Goal: Check status: Check status

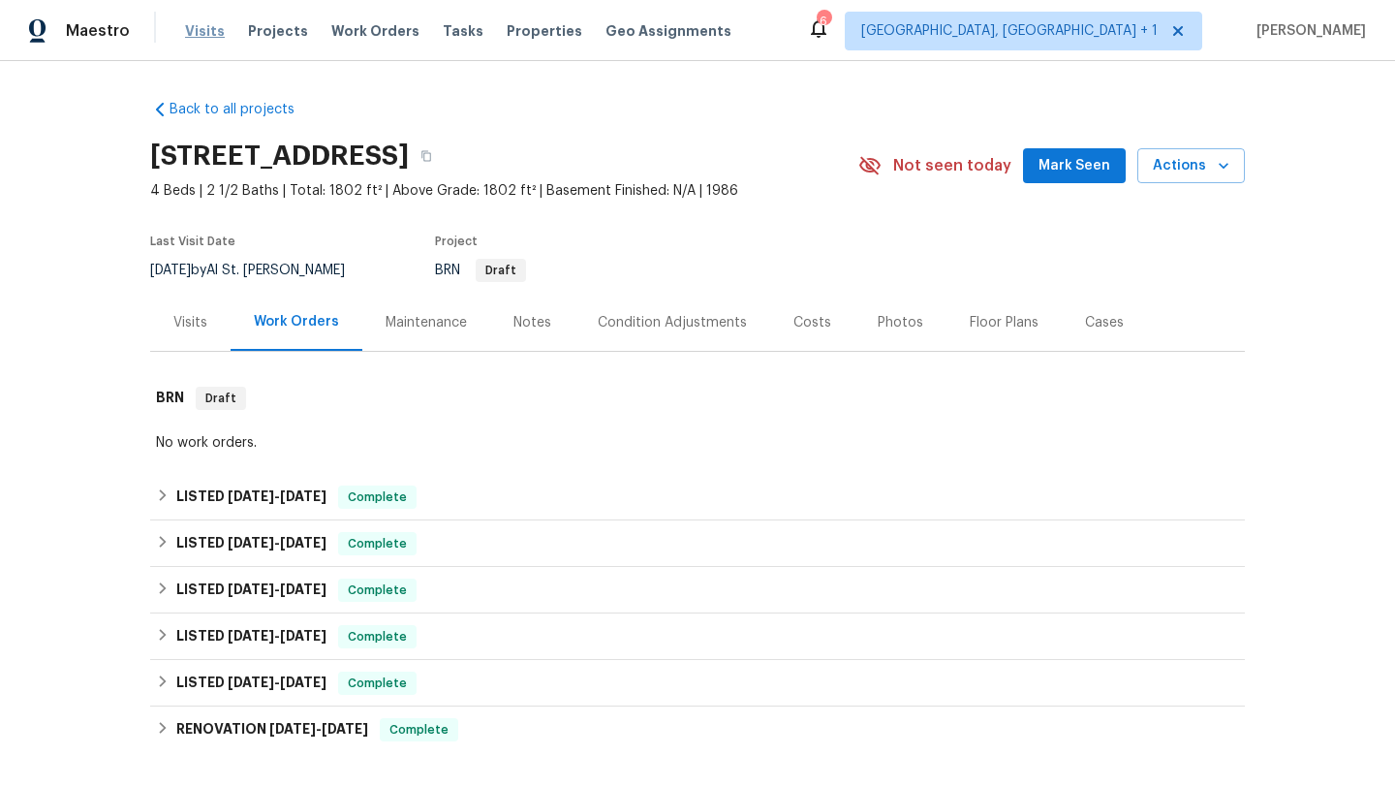
click at [207, 32] on span "Visits" at bounding box center [205, 30] width 40 height 19
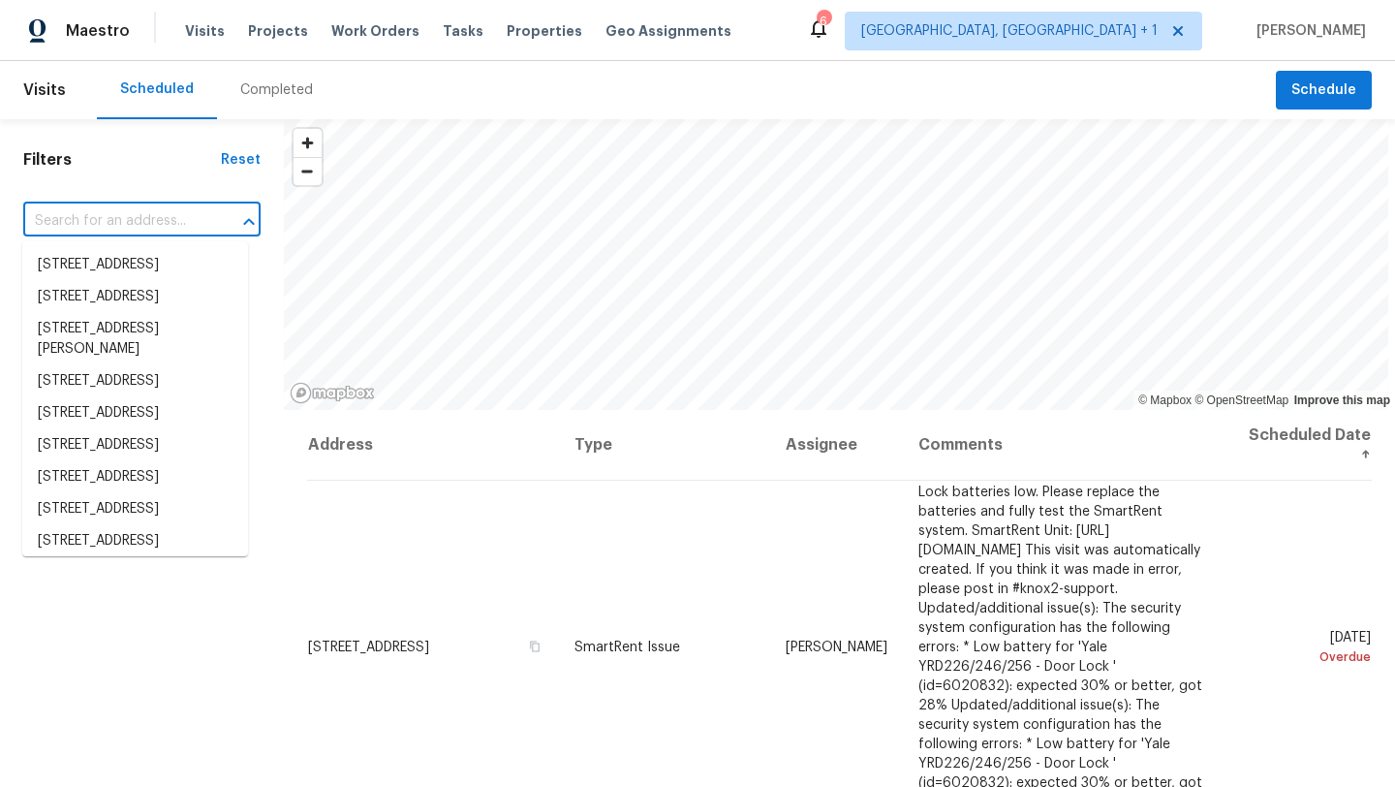
click at [134, 222] on input "text" at bounding box center [114, 221] width 183 height 30
paste input "737 Hightrail"
type input "737 Hightrail"
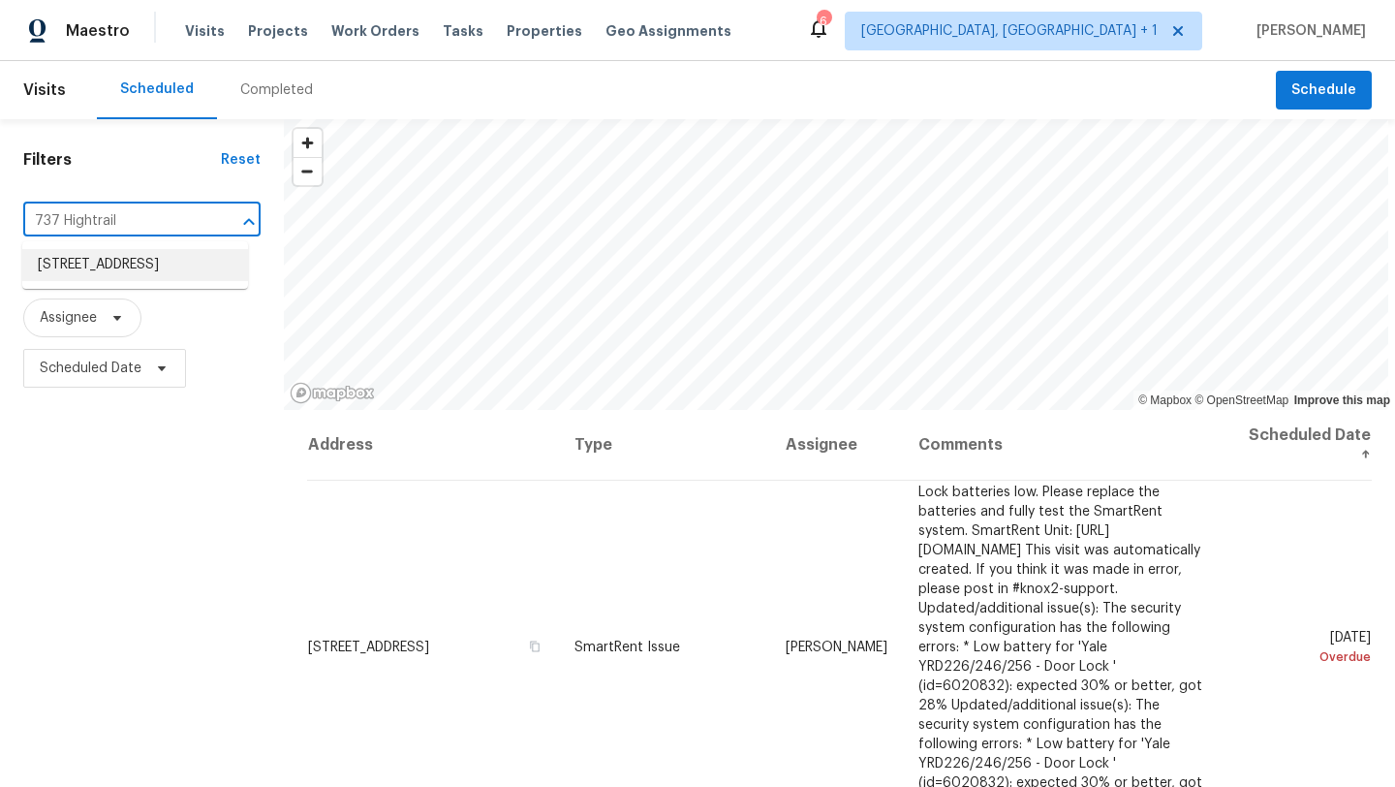
click at [121, 257] on li "[STREET_ADDRESS]" at bounding box center [135, 265] width 226 height 32
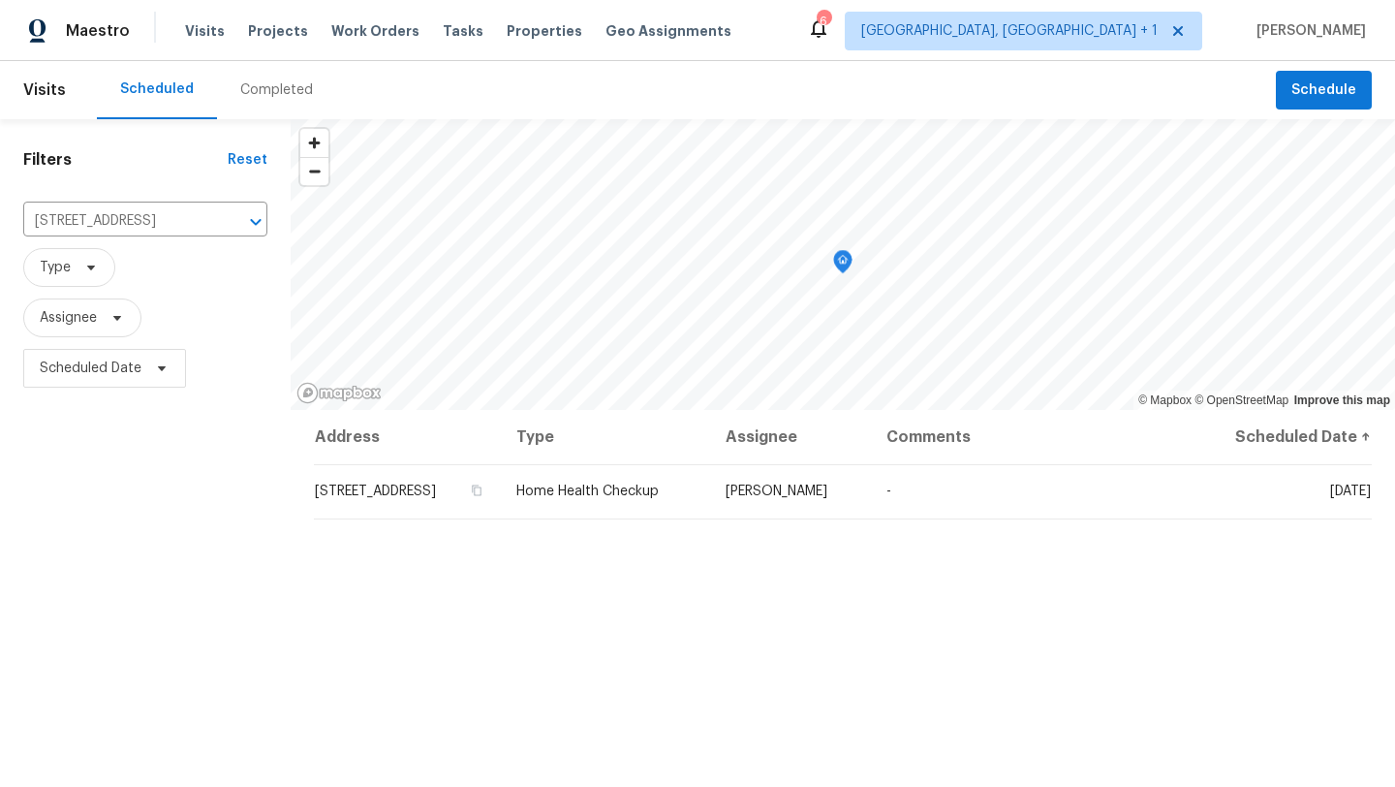
click at [288, 83] on div "Completed" at bounding box center [276, 89] width 73 height 19
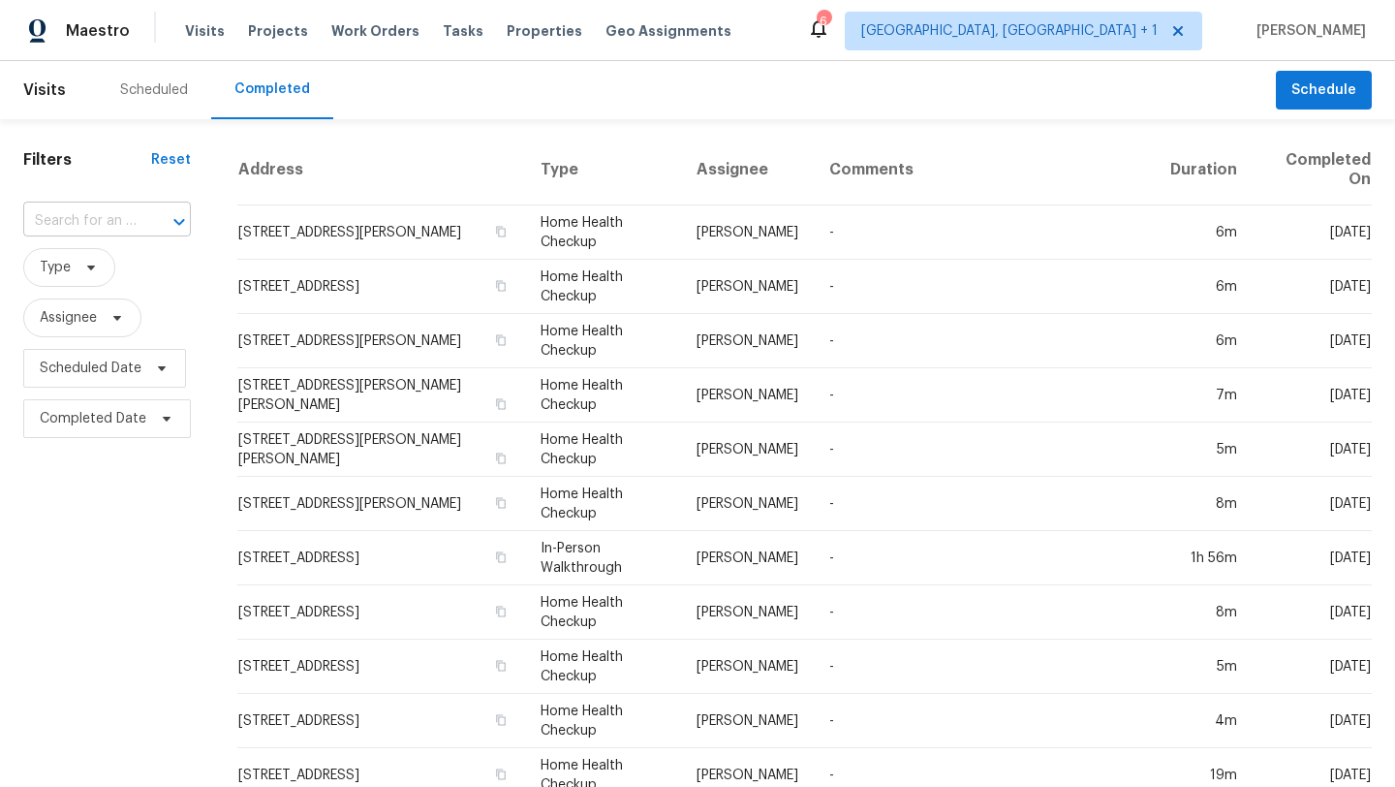
click at [146, 213] on div at bounding box center [166, 221] width 50 height 27
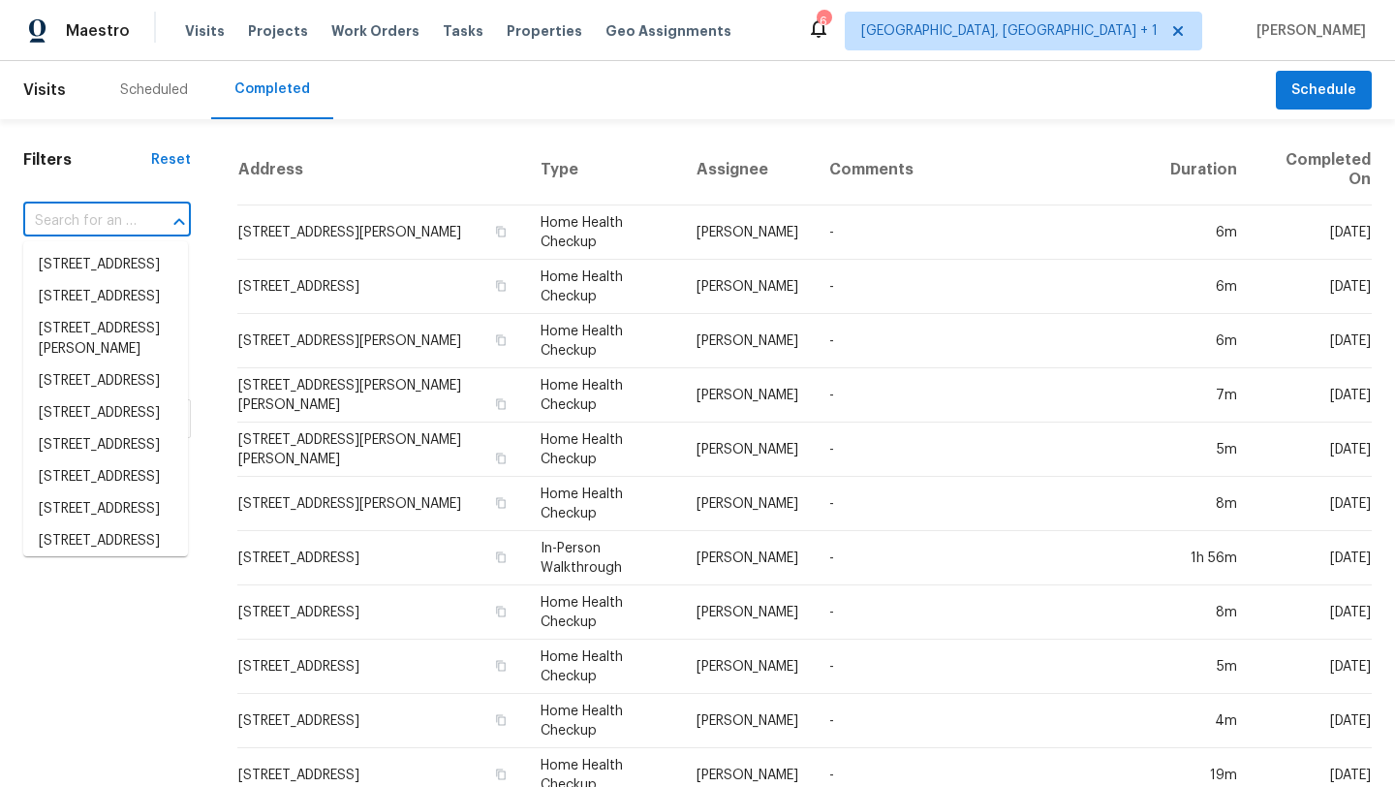
paste input "737 Hightrail"
type input "737 Hightrail"
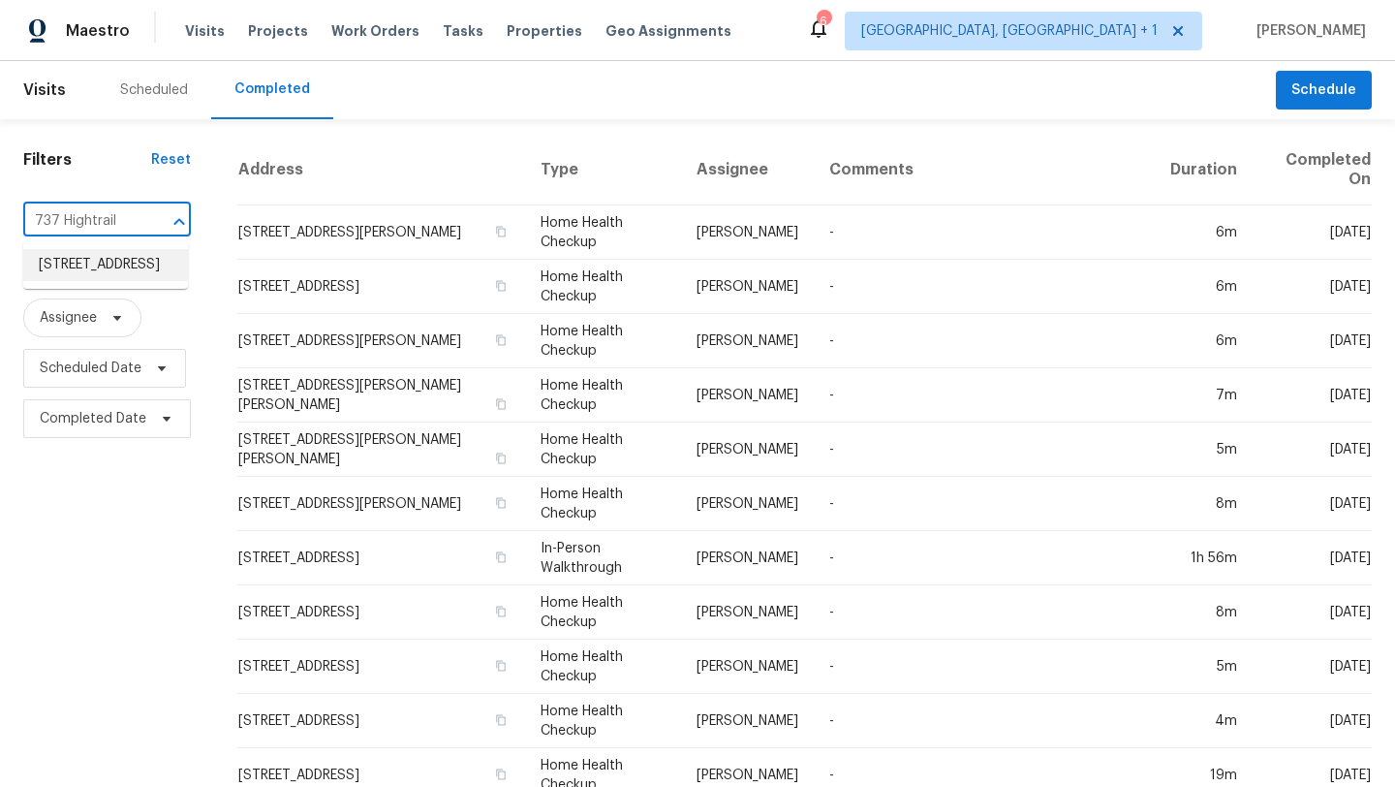
click at [116, 264] on li "[STREET_ADDRESS]" at bounding box center [105, 265] width 165 height 32
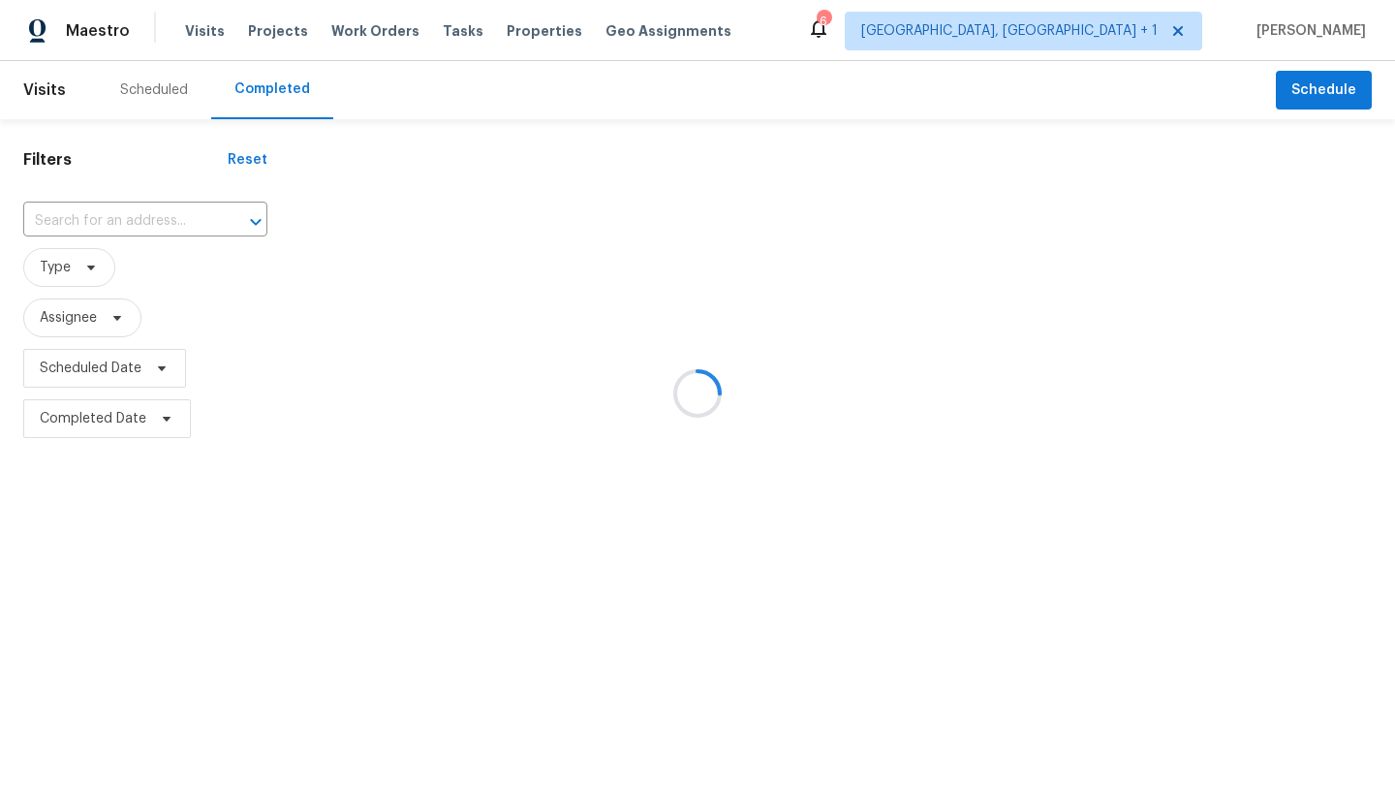
type input "[STREET_ADDRESS]"
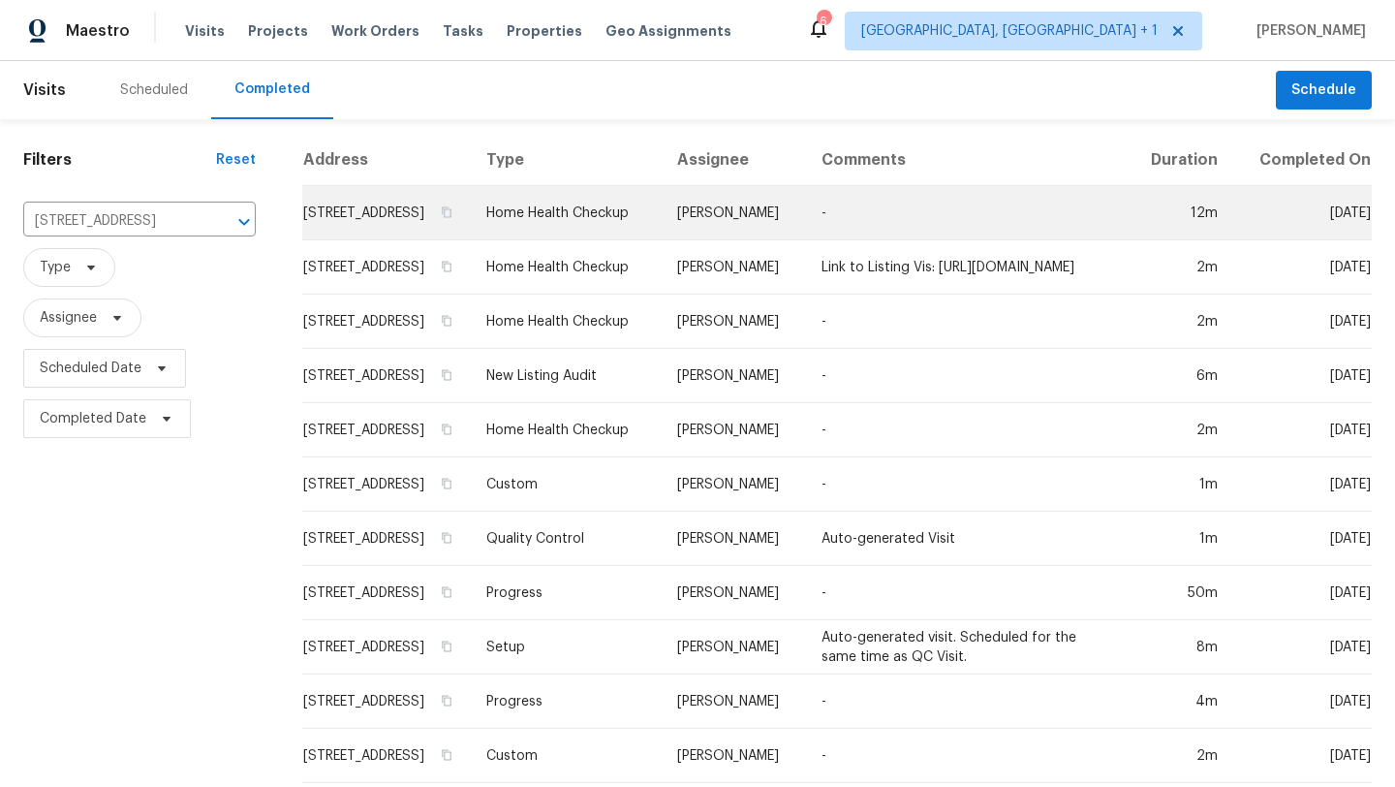
click at [723, 211] on td "[PERSON_NAME]" at bounding box center [734, 213] width 144 height 54
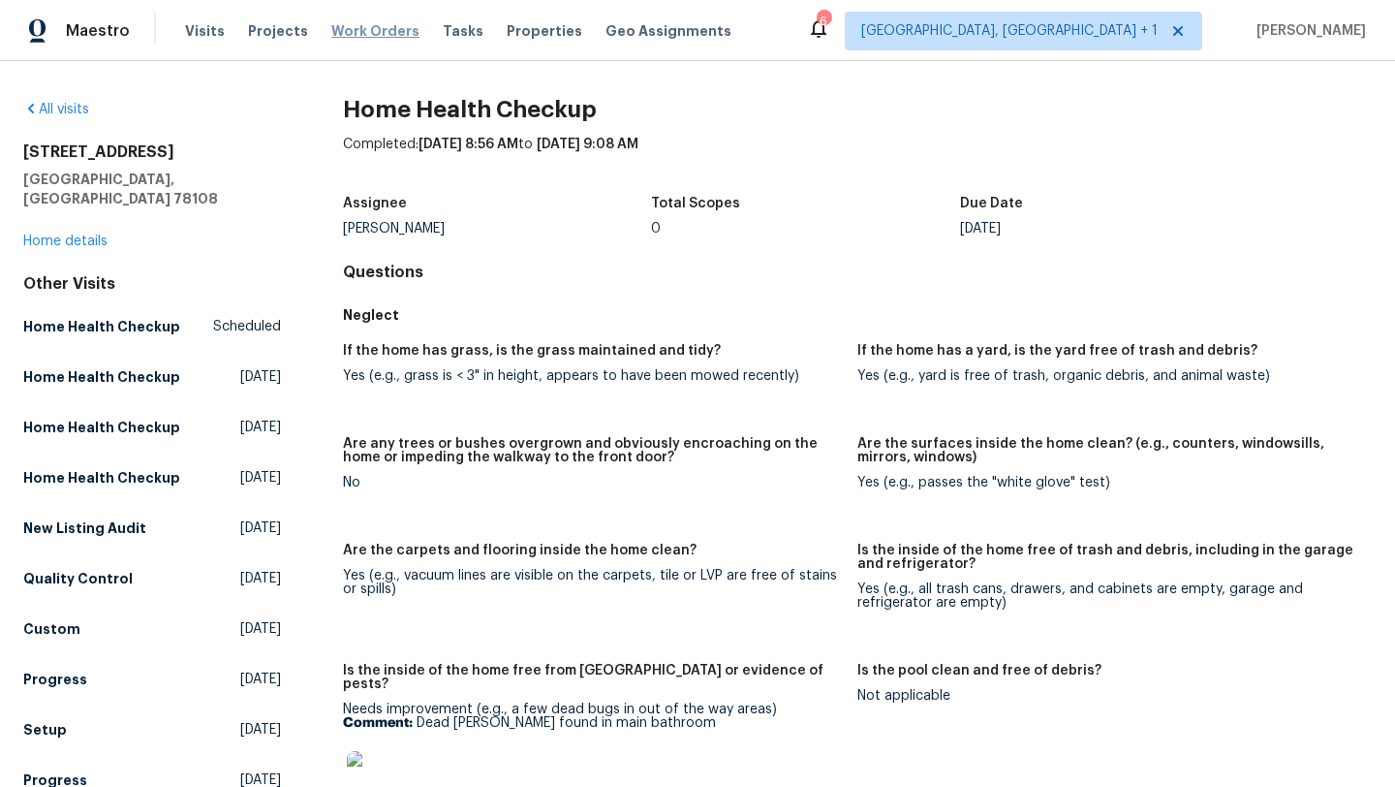
click at [384, 26] on span "Work Orders" at bounding box center [375, 30] width 88 height 19
